Goal: Information Seeking & Learning: Learn about a topic

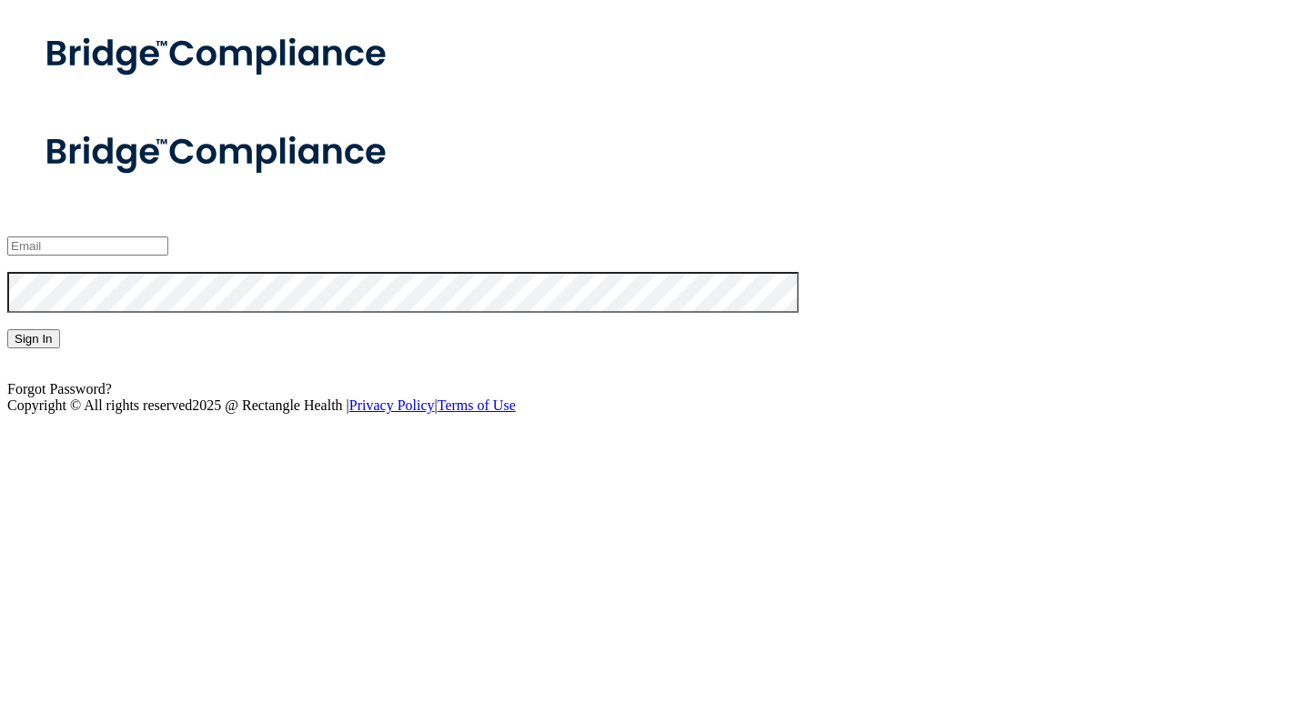
type input "[EMAIL_ADDRESS][DOMAIN_NAME]"
click at [60, 348] on button "Sign In" at bounding box center [33, 338] width 53 height 19
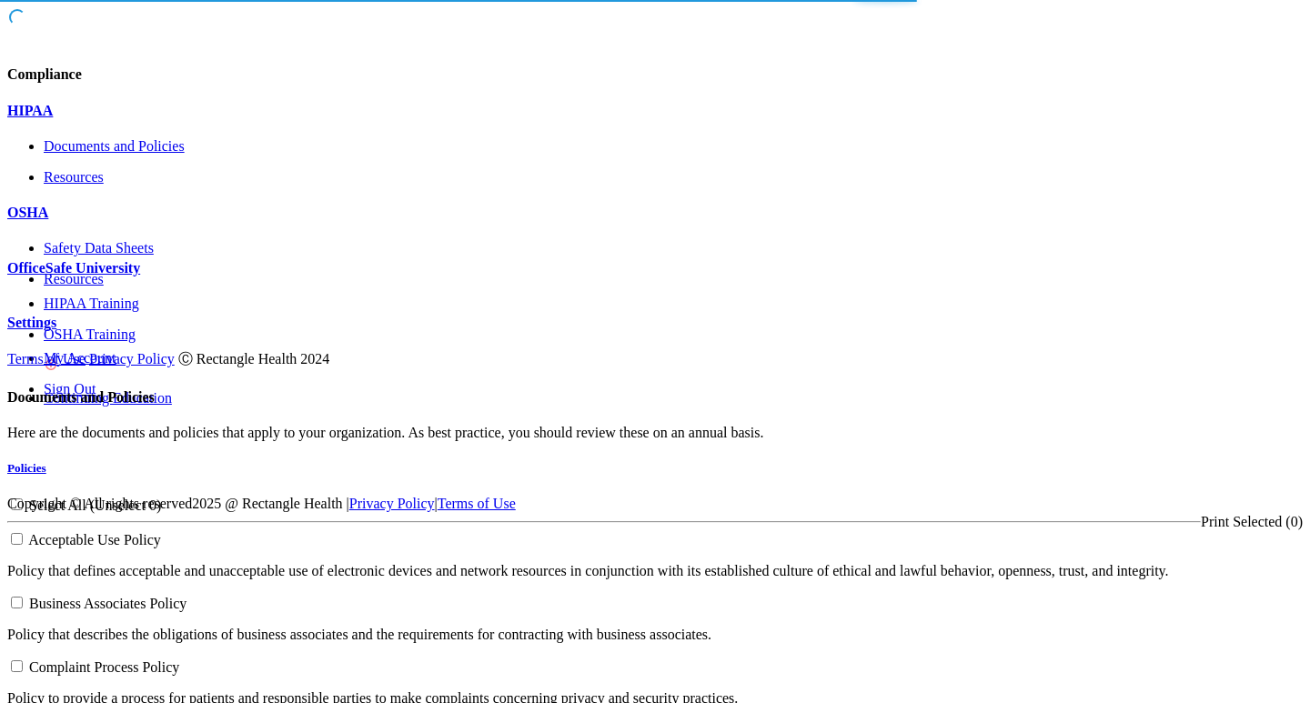
click at [169, 221] on div "OSHA" at bounding box center [654, 213] width 1295 height 16
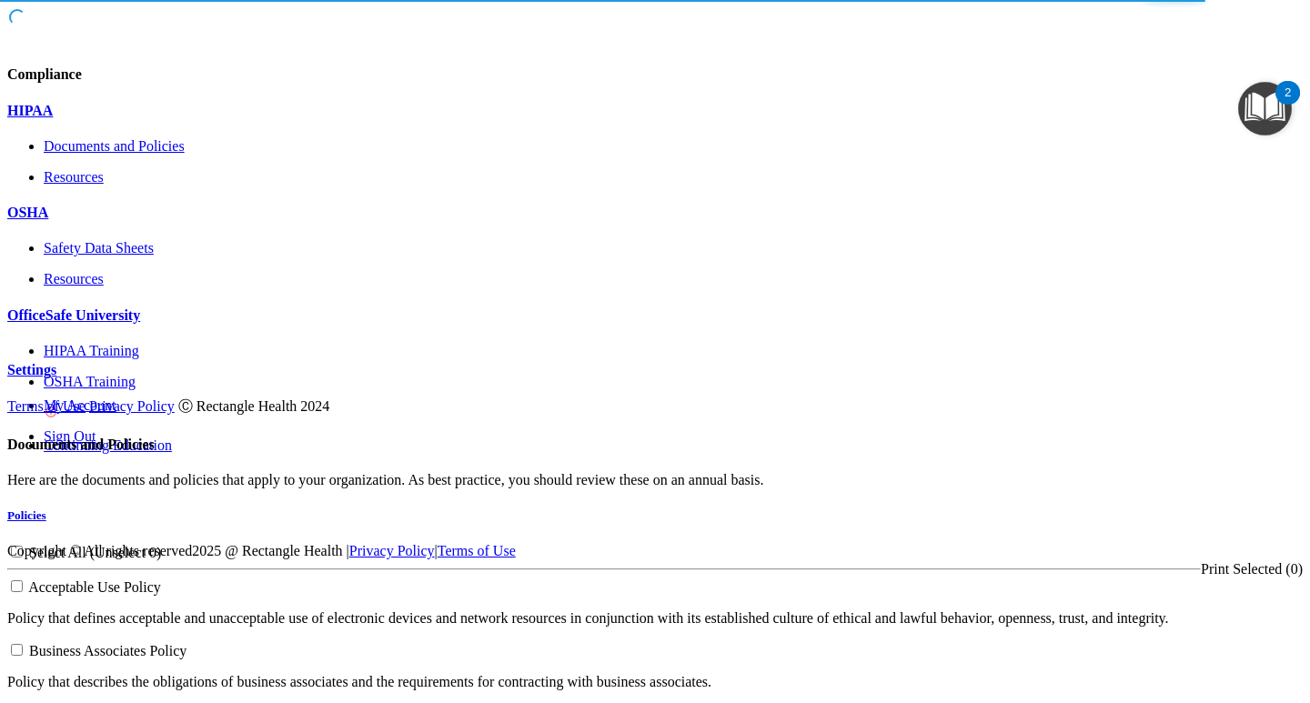
click at [143, 324] on p "OfficeSafe University" at bounding box center [654, 315] width 1295 height 16
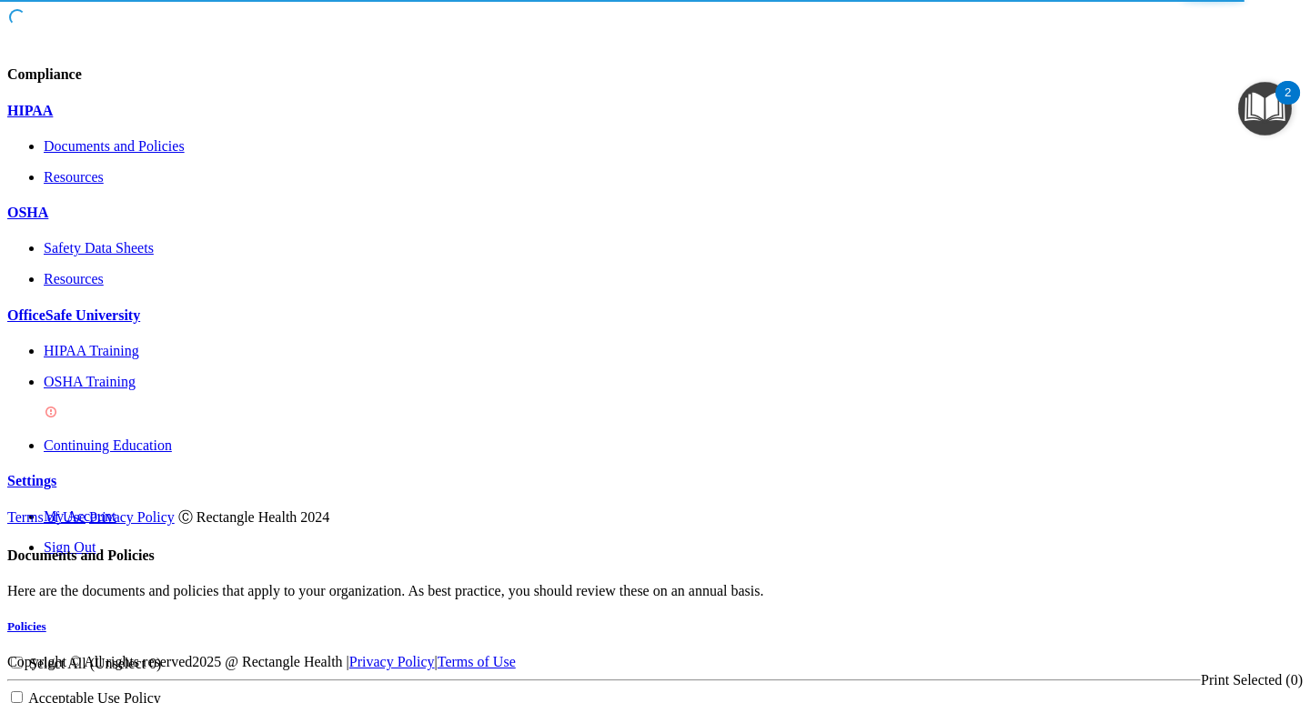
click at [165, 423] on div "OSHA Training" at bounding box center [673, 398] width 1259 height 49
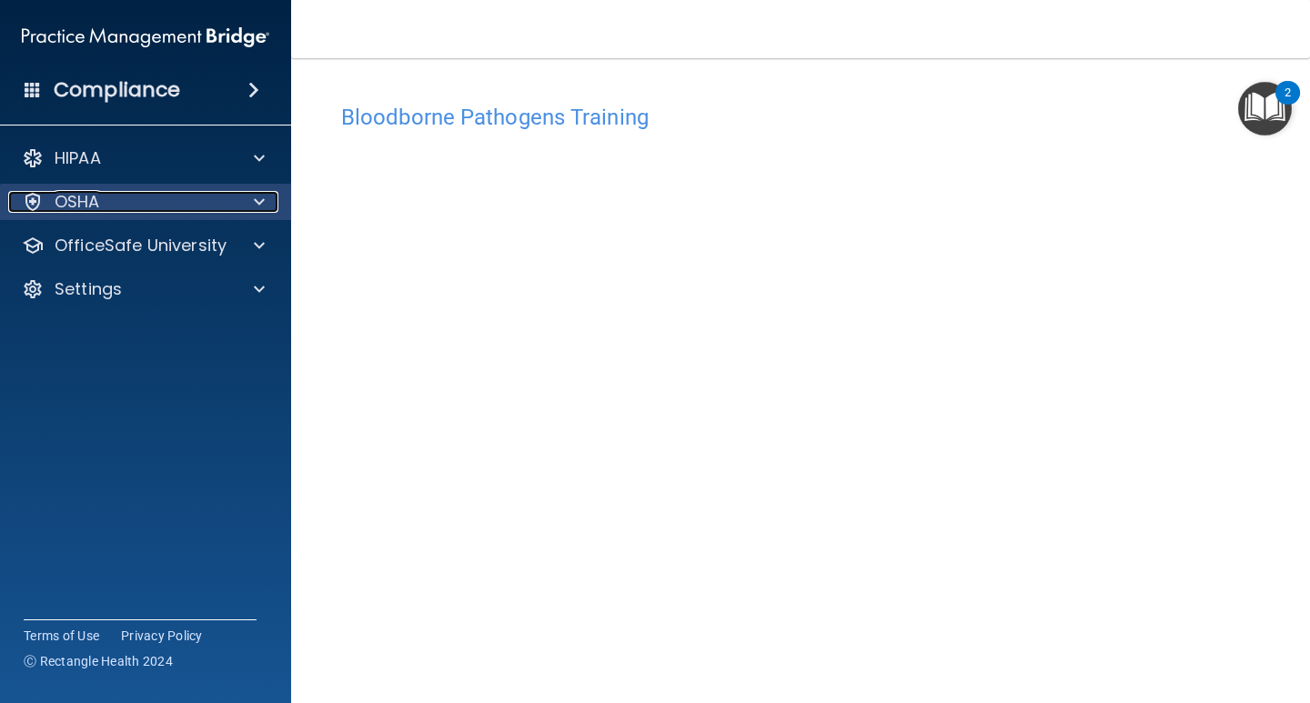
click at [244, 200] on div at bounding box center [256, 202] width 45 height 22
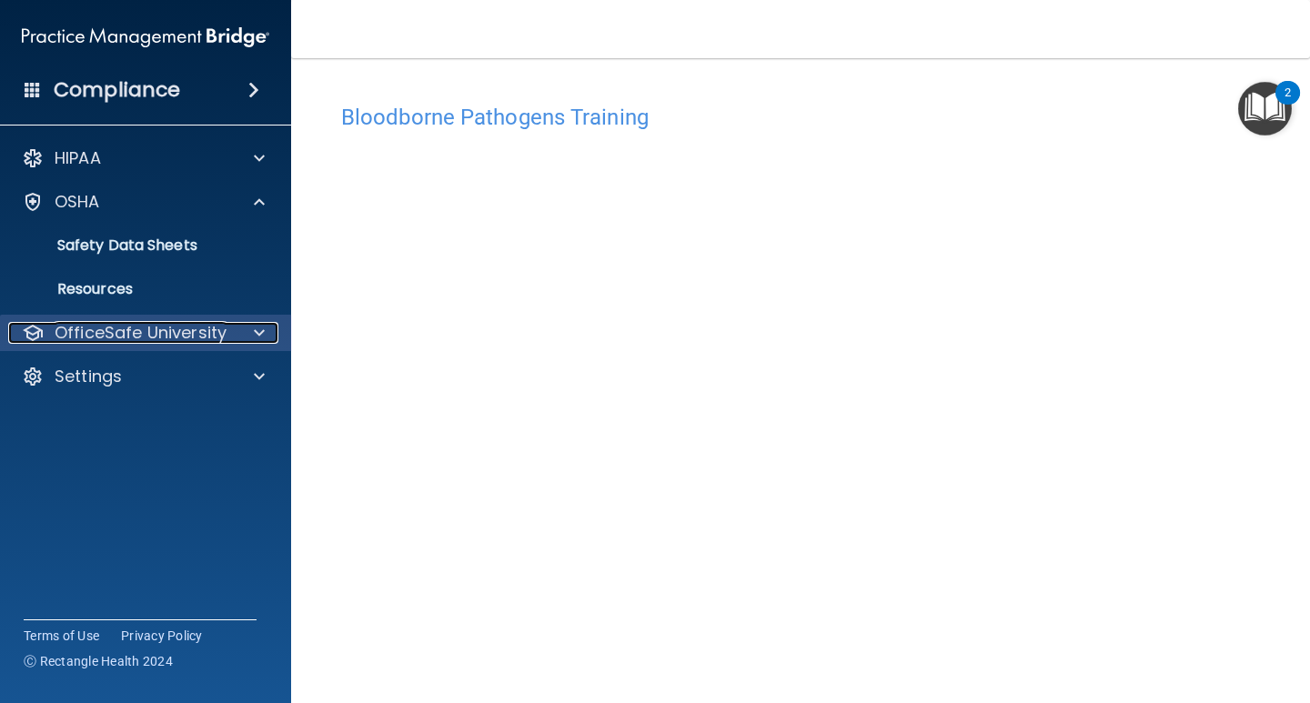
click at [186, 326] on p "OfficeSafe University" at bounding box center [141, 333] width 172 height 22
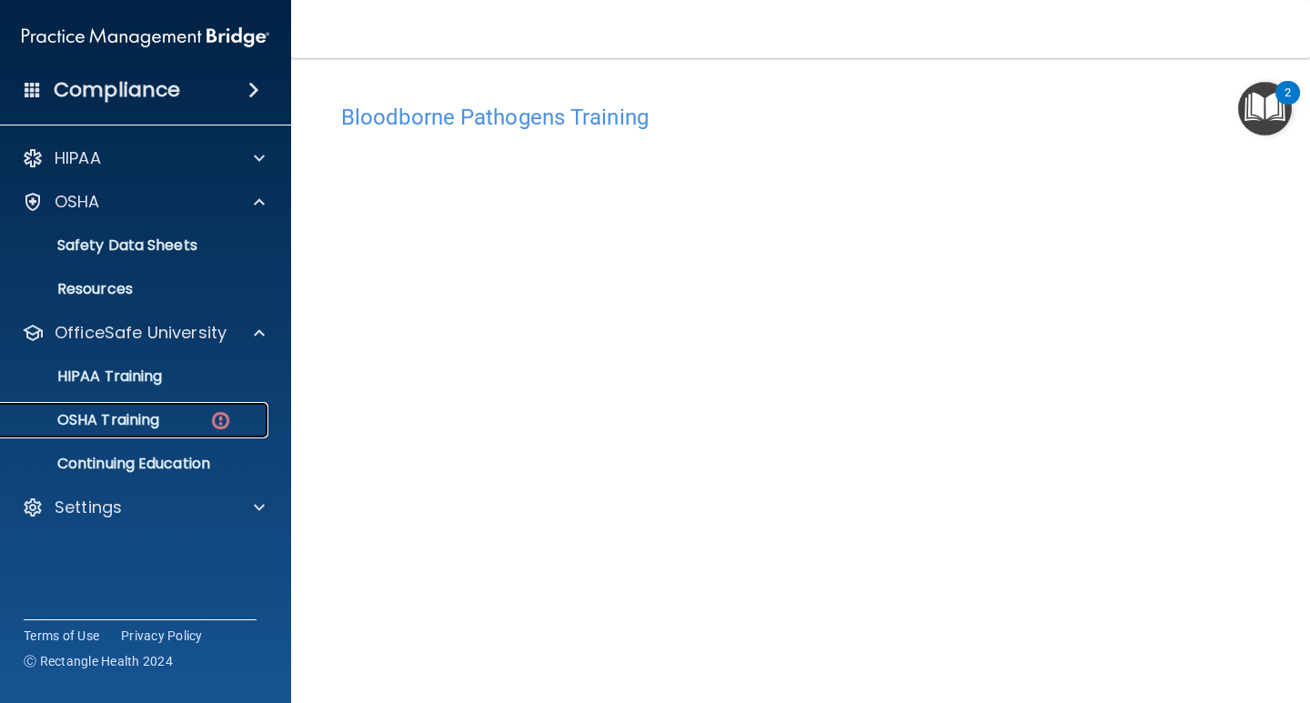
click at [191, 423] on div "OSHA Training" at bounding box center [136, 420] width 248 height 18
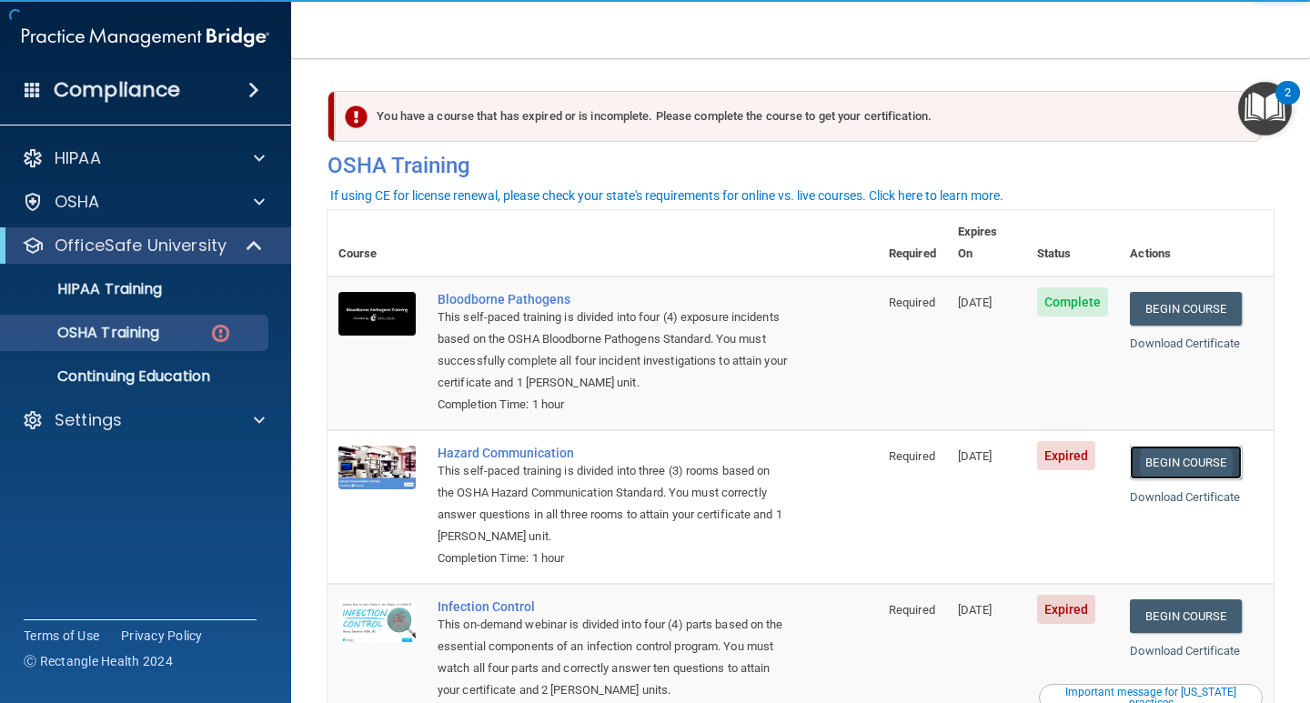
click at [1195, 446] on link "Begin Course" at bounding box center [1185, 463] width 111 height 34
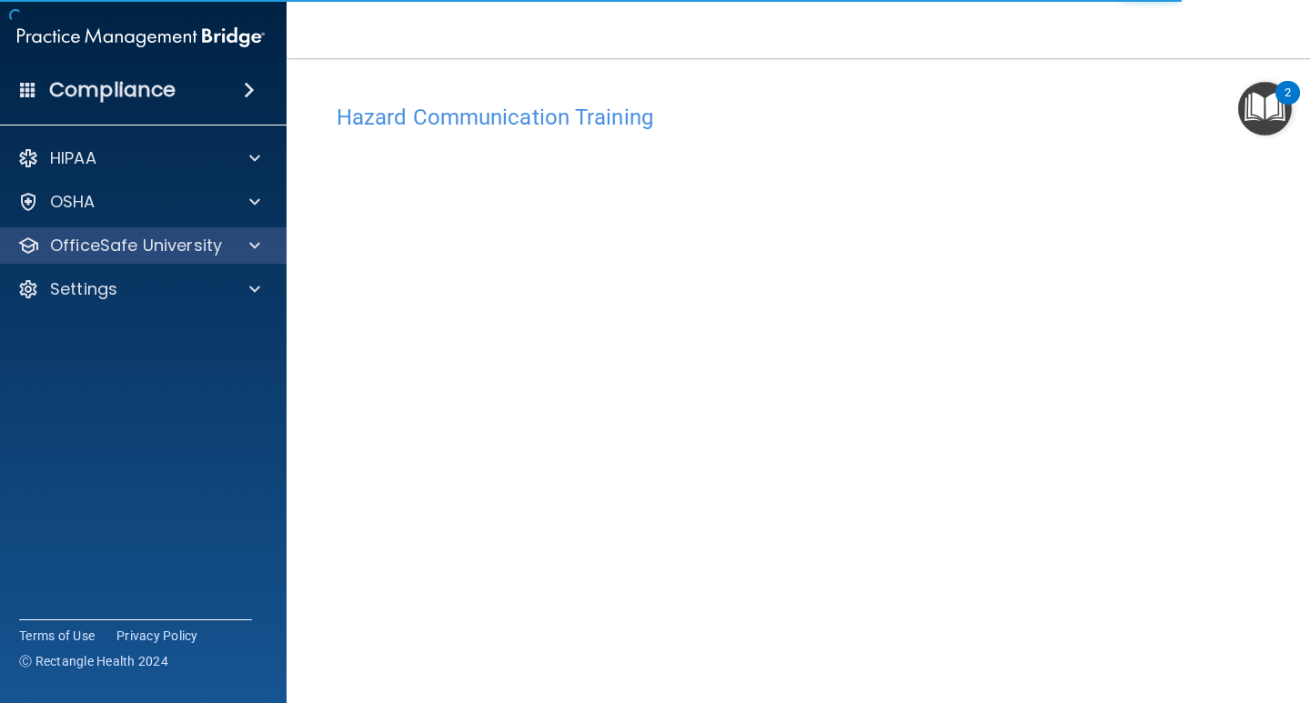
click at [189, 259] on div "OfficeSafe University" at bounding box center [141, 245] width 292 height 36
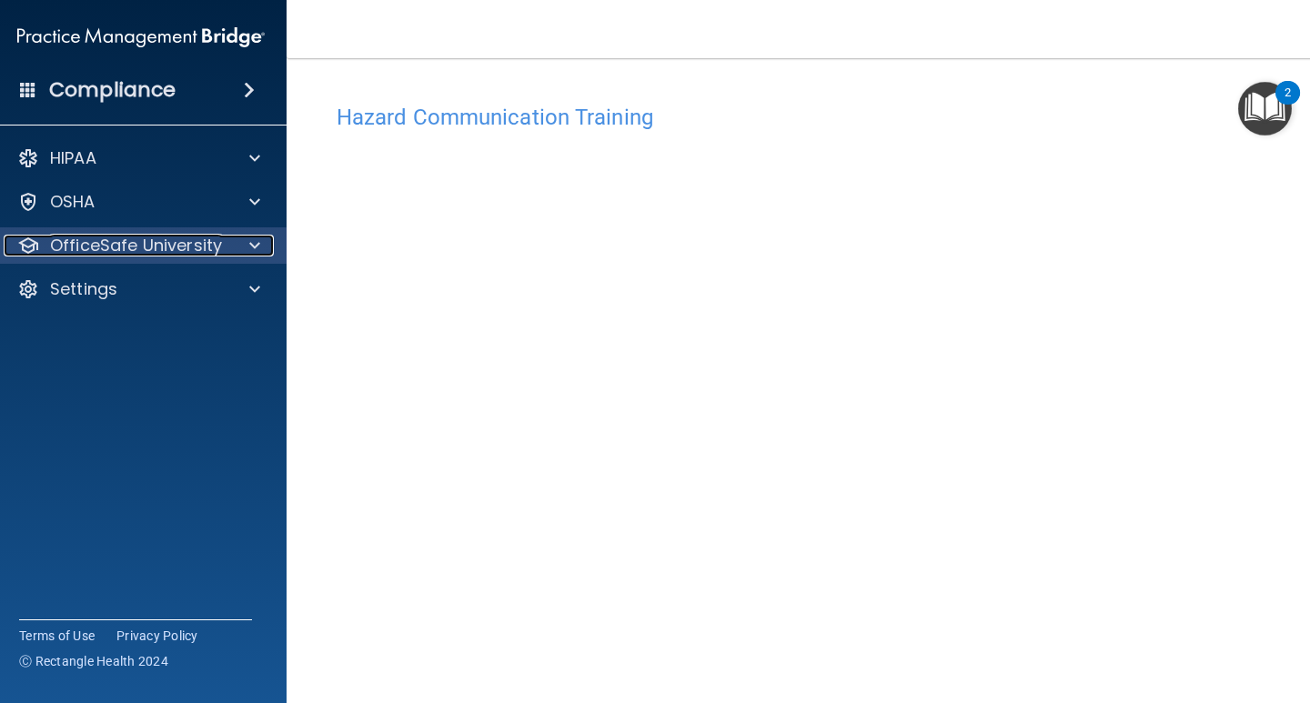
click at [229, 236] on div at bounding box center [251, 246] width 45 height 22
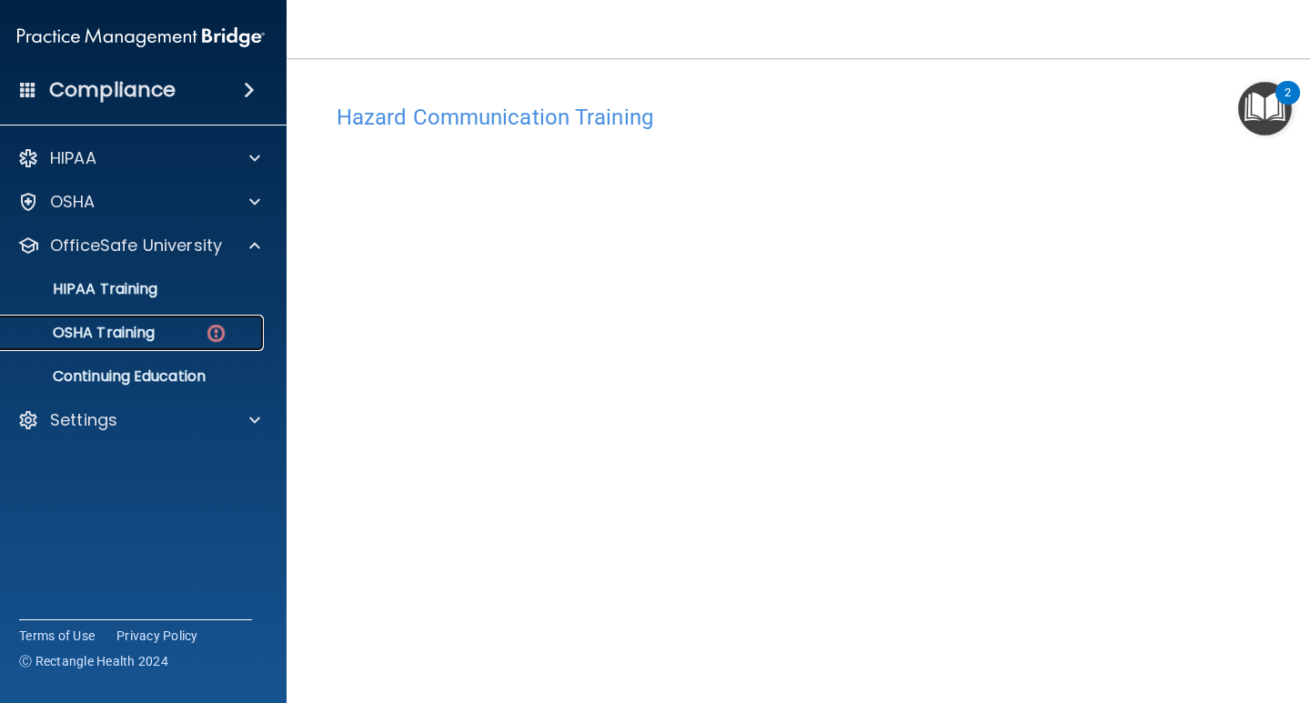
click at [175, 327] on div "OSHA Training" at bounding box center [131, 333] width 248 height 18
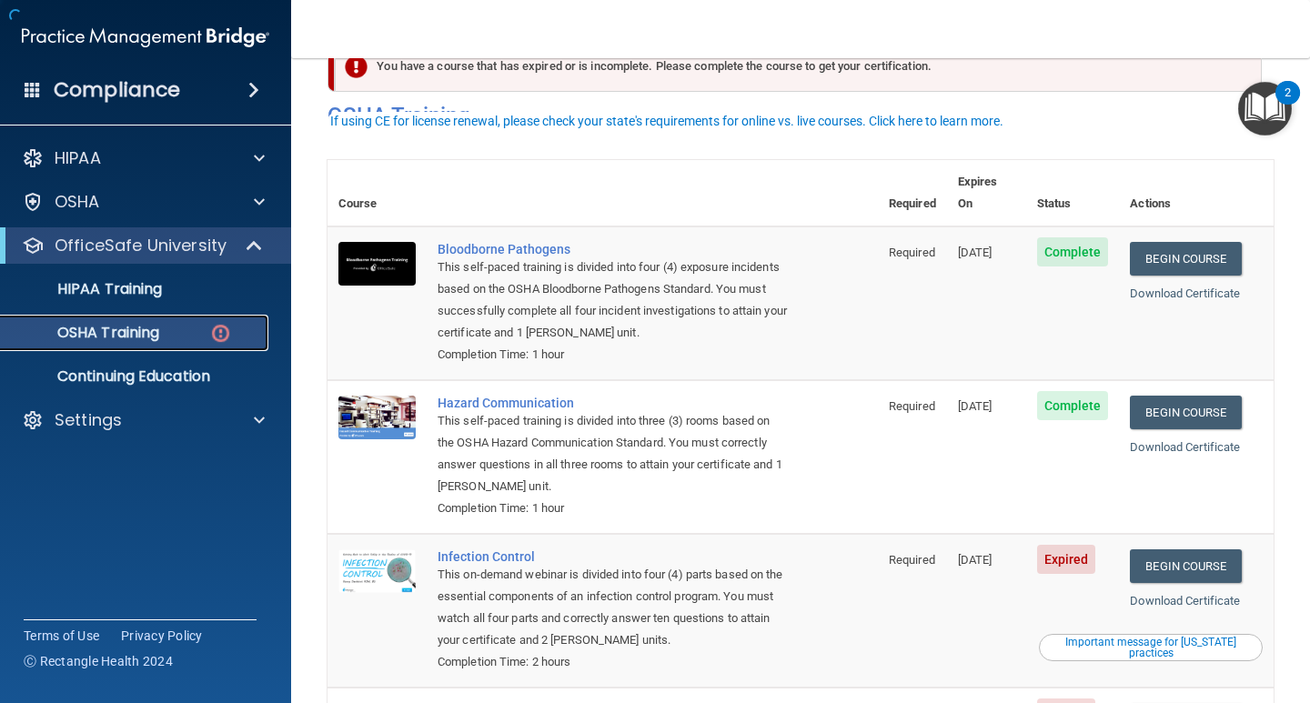
scroll to position [91, 0]
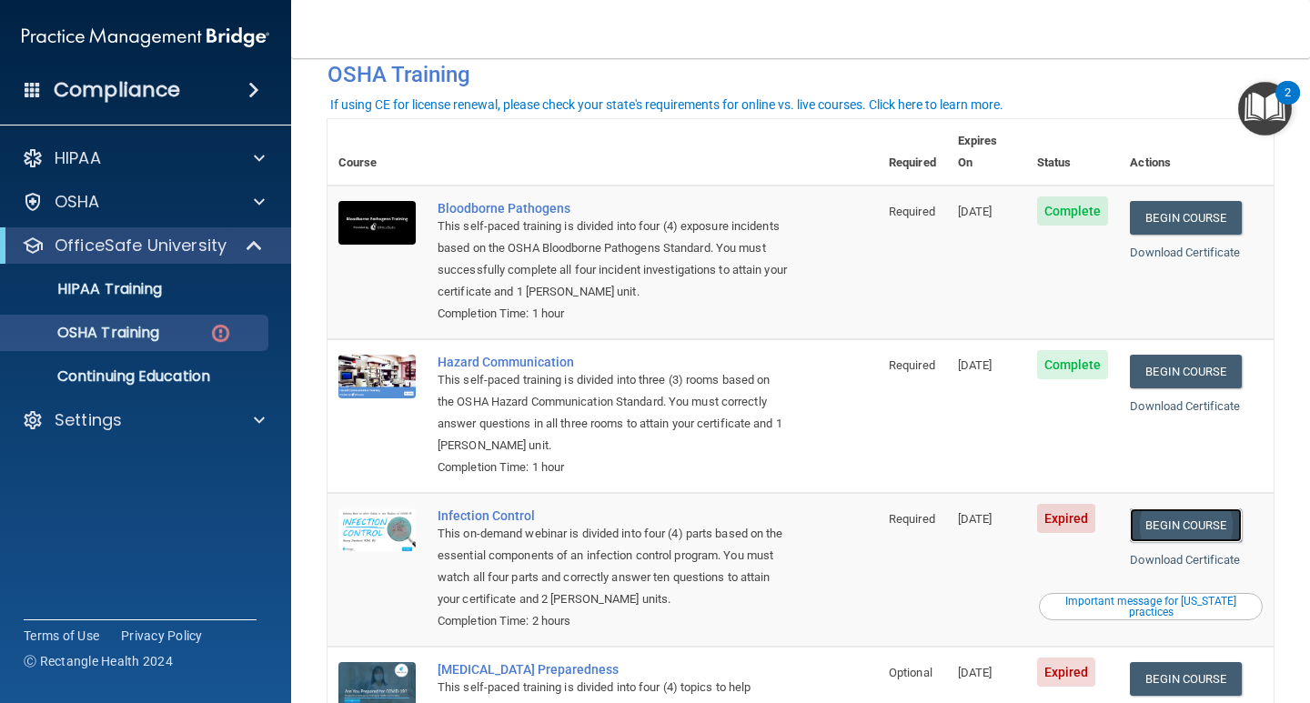
click at [1186, 508] on link "Begin Course" at bounding box center [1185, 525] width 111 height 34
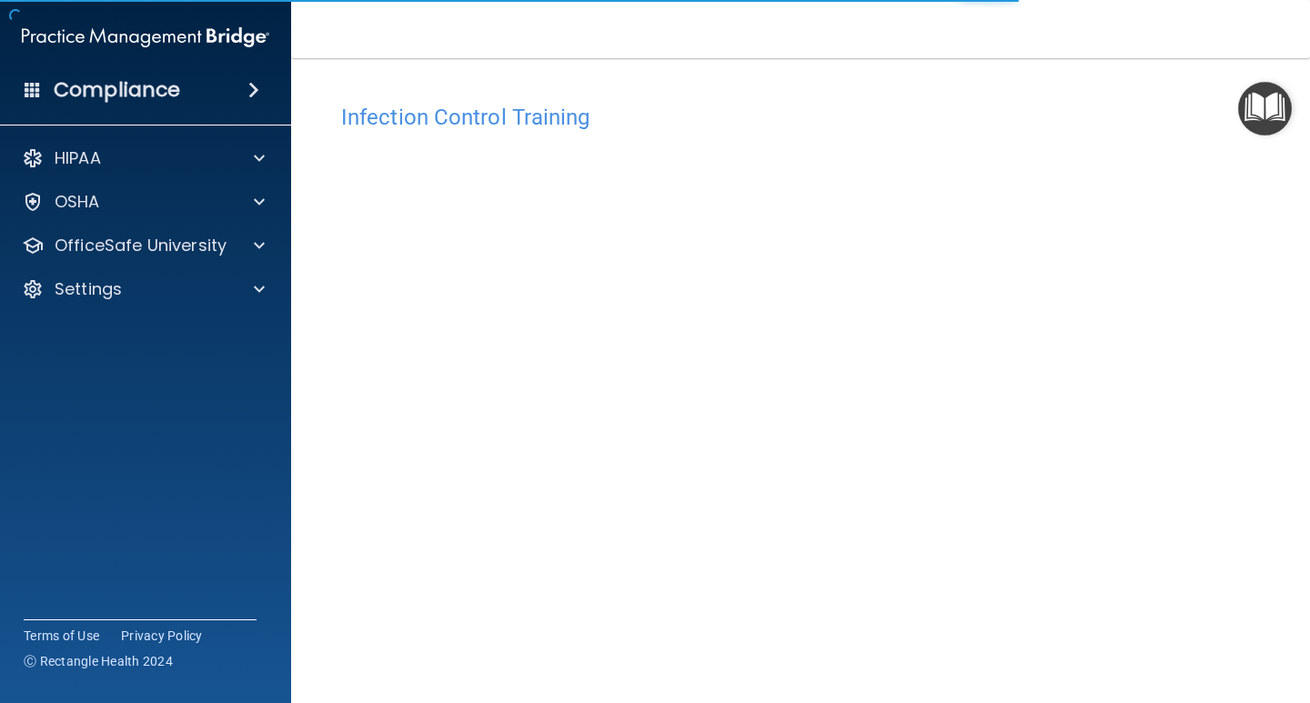
scroll to position [75, 0]
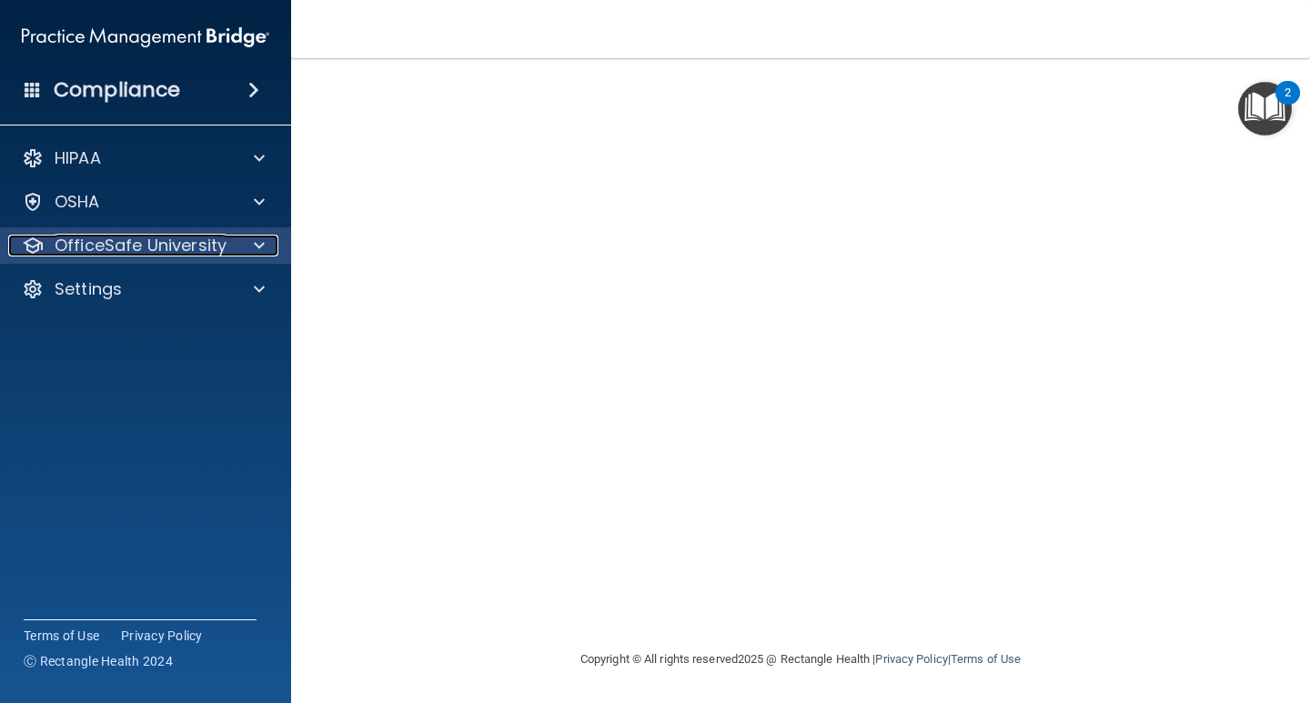
click at [226, 253] on div "OfficeSafe University" at bounding box center [121, 246] width 226 height 22
